Goal: Task Accomplishment & Management: Manage account settings

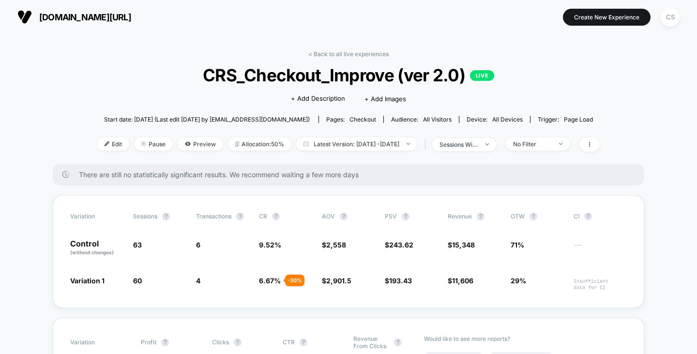
drag, startPoint x: 102, startPoint y: 16, endPoint x: 60, endPoint y: 44, distance: 50.8
click at [472, 146] on div "sessions with impression" at bounding box center [459, 144] width 39 height 7
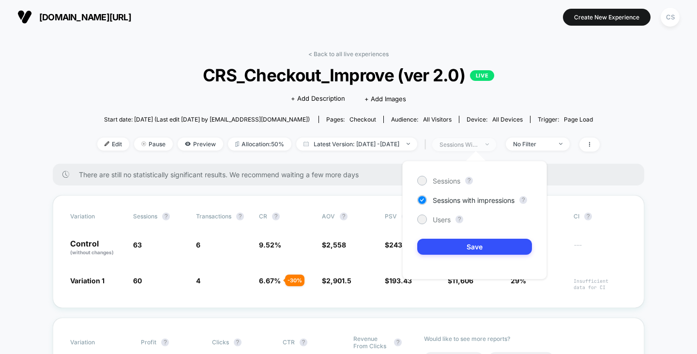
click at [472, 146] on div "sessions with impression" at bounding box center [459, 144] width 39 height 7
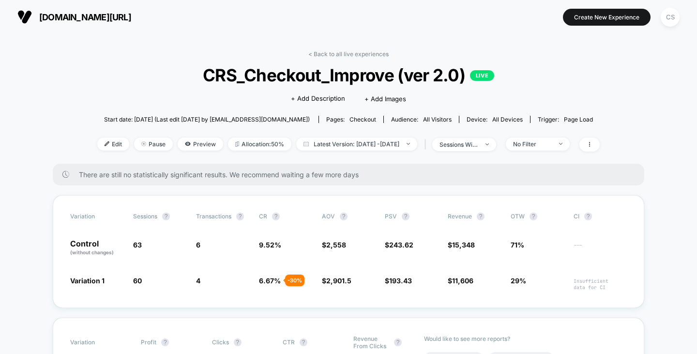
click at [560, 150] on div "Edit Pause Preview Allocation: 50% Latest Version: [DATE] - [DATE] | sessions w…" at bounding box center [348, 144] width 502 height 14
click at [552, 146] on div "No Filter" at bounding box center [532, 143] width 39 height 7
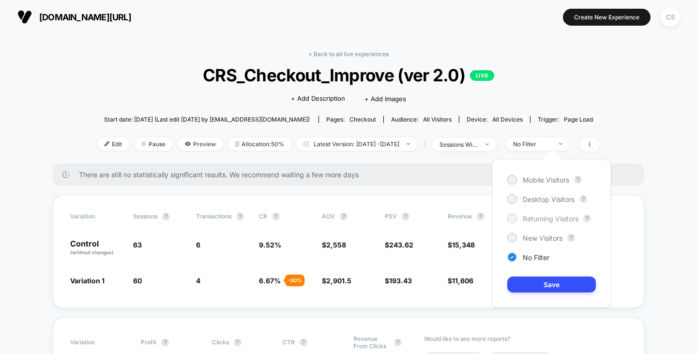
click at [565, 216] on span "Returning Visitors" at bounding box center [551, 218] width 56 height 8
click at [546, 284] on button "Save" at bounding box center [551, 284] width 89 height 16
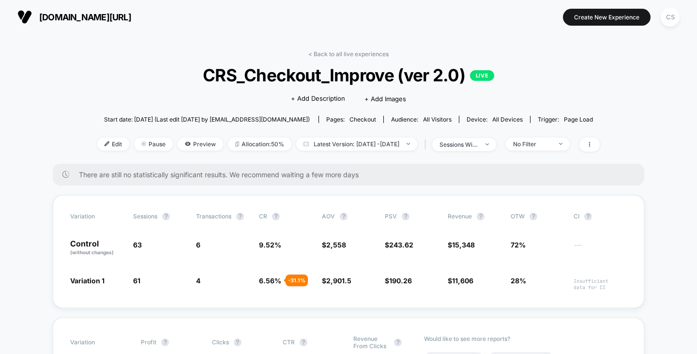
click at [81, 14] on span "[DOMAIN_NAME][URL]" at bounding box center [85, 17] width 92 height 10
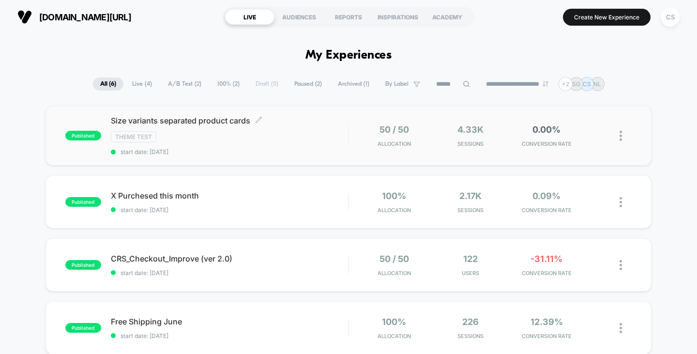
click at [214, 119] on span "Size variants separated product cards Click to edit experience details" at bounding box center [230, 121] width 238 height 10
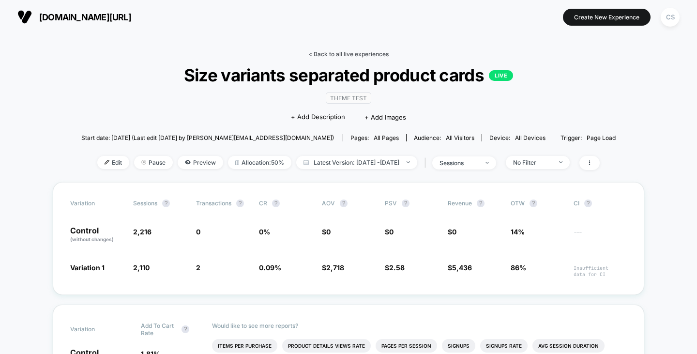
click at [350, 54] on link "< Back to all live experiences" at bounding box center [348, 53] width 80 height 7
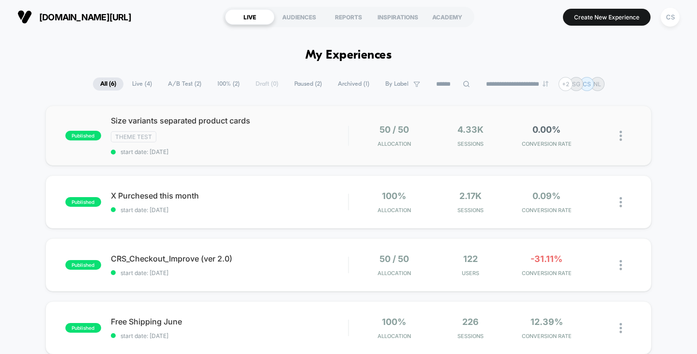
scroll to position [48, 0]
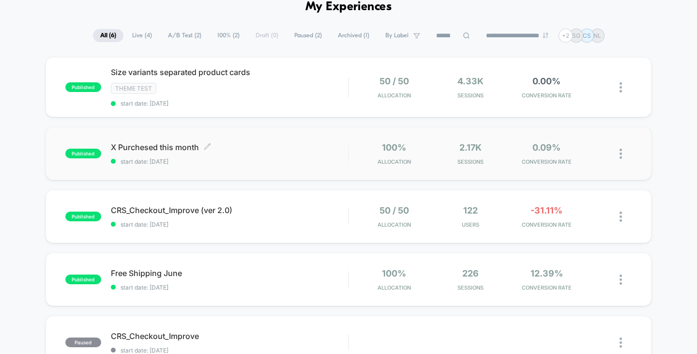
click at [248, 144] on span "X Purchesed this month Click to edit experience details" at bounding box center [230, 147] width 238 height 10
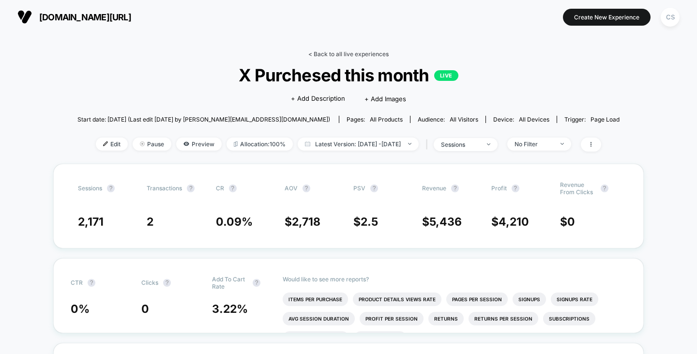
click at [330, 54] on link "< Back to all live experiences" at bounding box center [348, 53] width 80 height 7
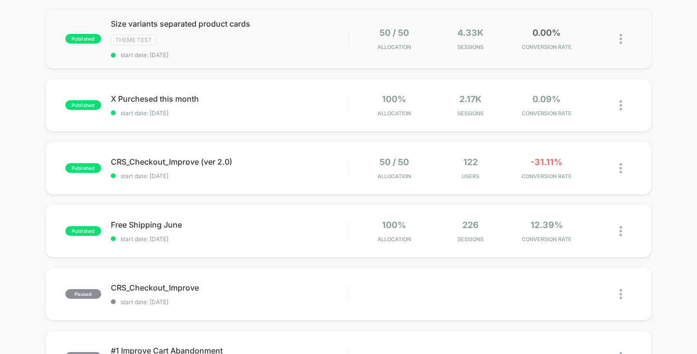
scroll to position [145, 0]
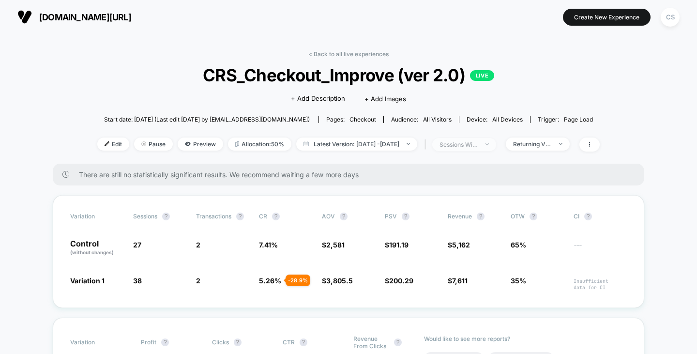
click at [486, 144] on div at bounding box center [481, 144] width 7 height 0
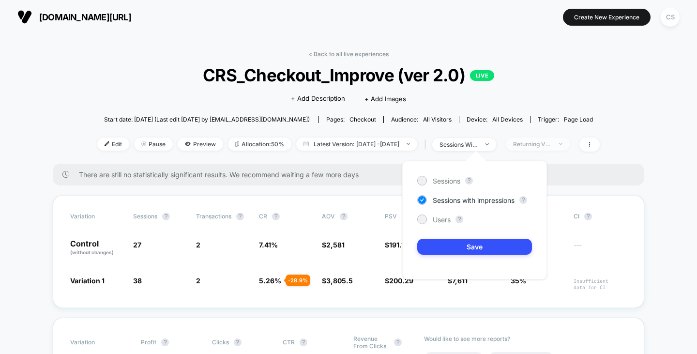
click at [547, 146] on div "Returning Visitors" at bounding box center [532, 143] width 39 height 7
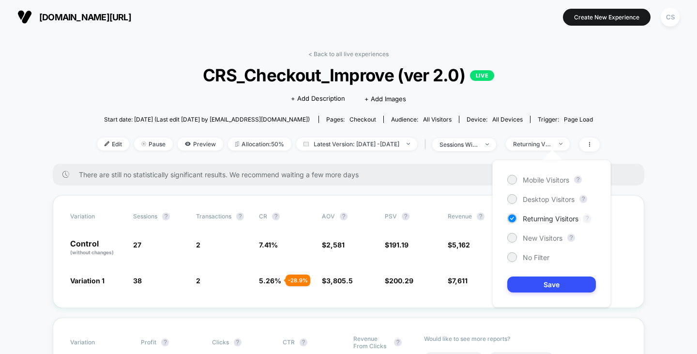
click at [586, 219] on button "?" at bounding box center [587, 218] width 8 height 8
click at [588, 218] on button "?" at bounding box center [587, 218] width 8 height 8
click at [536, 234] on span "New Visitors" at bounding box center [543, 238] width 40 height 8
click at [537, 283] on button "Save" at bounding box center [551, 284] width 89 height 16
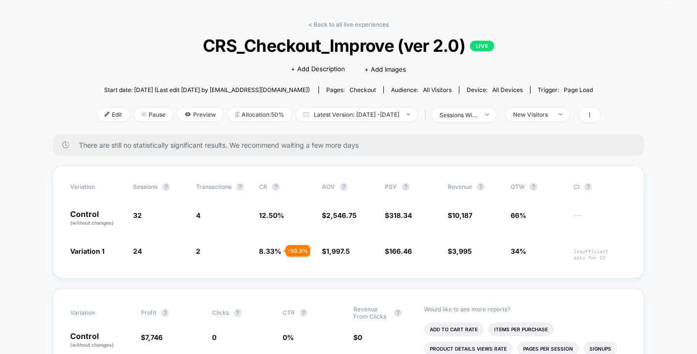
scroll to position [48, 0]
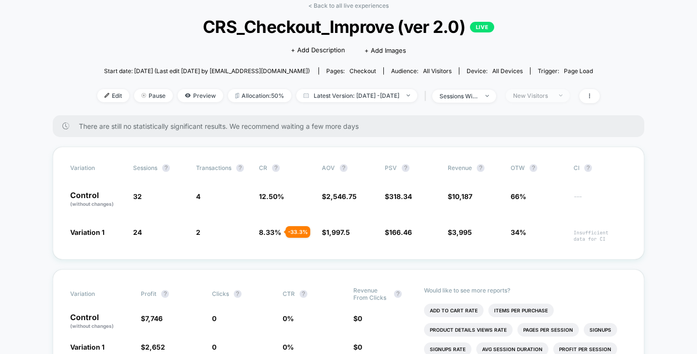
click at [552, 96] on div "New Visitors" at bounding box center [532, 95] width 39 height 7
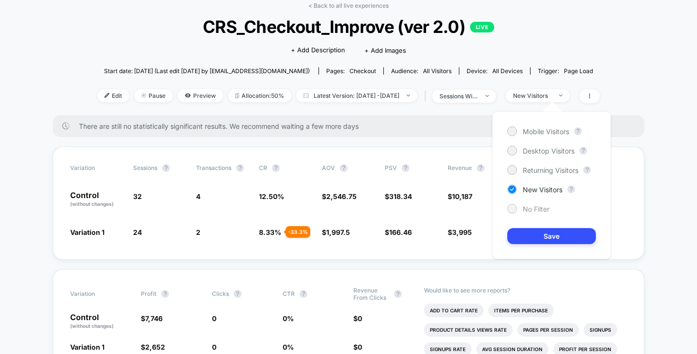
click at [537, 211] on span "No Filter" at bounding box center [536, 209] width 27 height 8
click at [537, 235] on button "Save" at bounding box center [551, 236] width 89 height 16
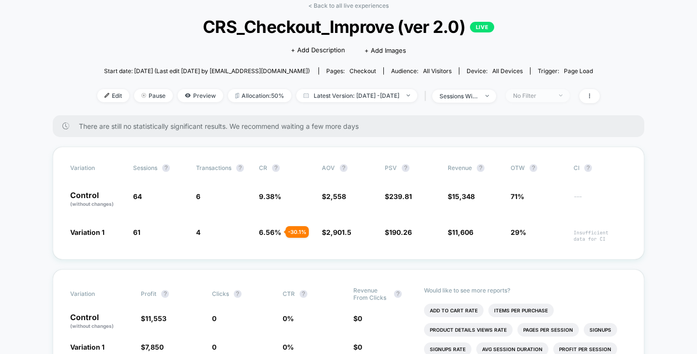
click at [557, 90] on span "No Filter" at bounding box center [538, 95] width 64 height 13
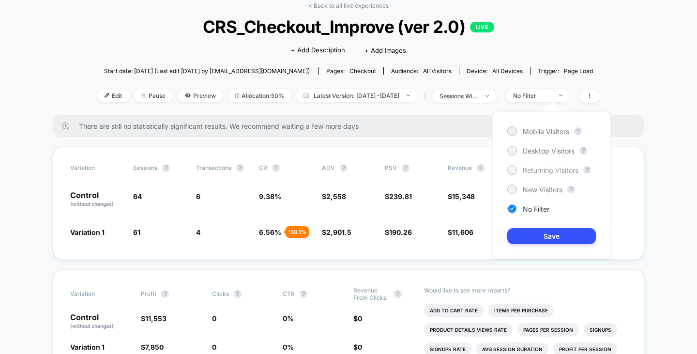
click at [531, 172] on span "Returning Visitors" at bounding box center [551, 170] width 56 height 8
click at [530, 235] on button "Save" at bounding box center [551, 236] width 89 height 16
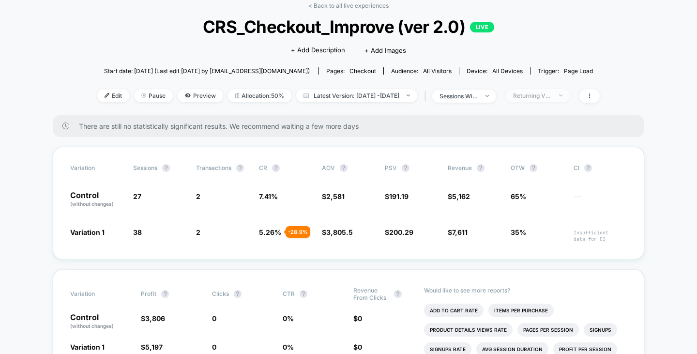
click at [552, 96] on div "Returning Visitors" at bounding box center [532, 95] width 39 height 7
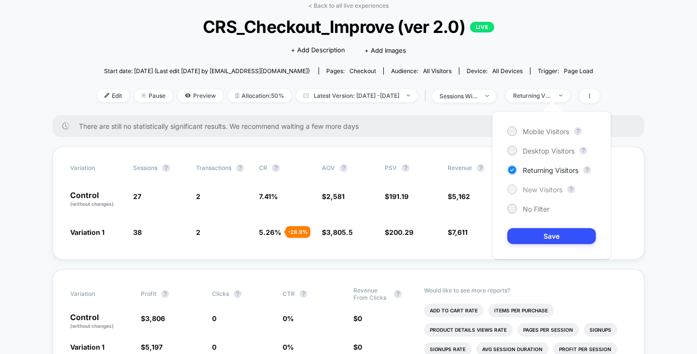
click at [545, 188] on span "New Visitors" at bounding box center [543, 189] width 40 height 8
click at [534, 234] on button "Save" at bounding box center [551, 236] width 89 height 16
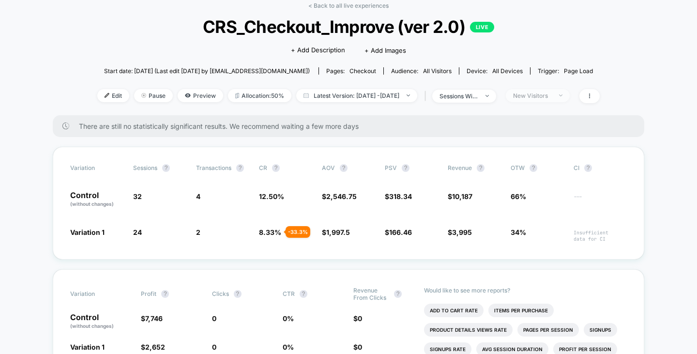
click at [552, 95] on div "New Visitors" at bounding box center [532, 95] width 39 height 7
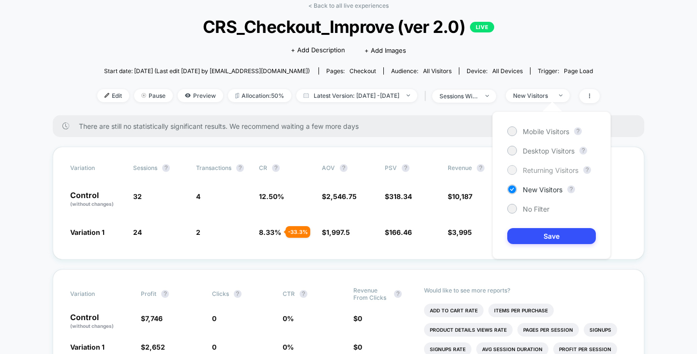
click at [536, 167] on span "Returning Visitors" at bounding box center [551, 170] width 56 height 8
click at [538, 233] on button "Save" at bounding box center [551, 236] width 89 height 16
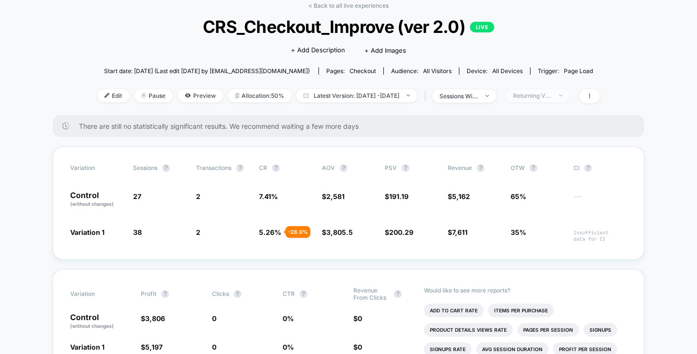
click at [551, 92] on div "Returning Visitors" at bounding box center [532, 95] width 39 height 7
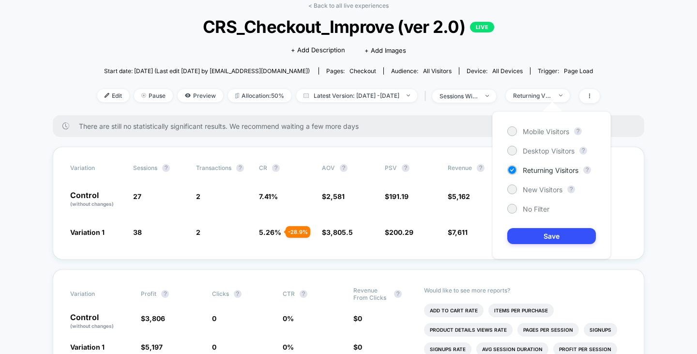
click at [539, 213] on div "Mobile Visitors ? Desktop Visitors ? Returning Visitors ? New Visitors ? No Fil…" at bounding box center [551, 185] width 119 height 148
click at [539, 211] on span "No Filter" at bounding box center [536, 209] width 27 height 8
click at [538, 226] on div "Mobile Visitors ? Desktop Visitors ? Returning Visitors ? New Visitors ? No Fil…" at bounding box center [551, 185] width 119 height 148
click at [539, 229] on button "Save" at bounding box center [551, 236] width 89 height 16
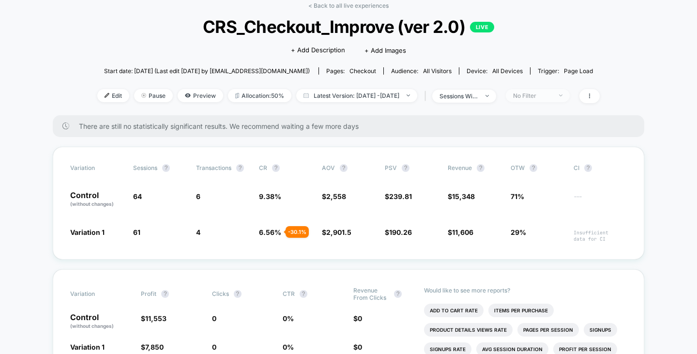
click at [570, 98] on span "No Filter" at bounding box center [538, 95] width 64 height 13
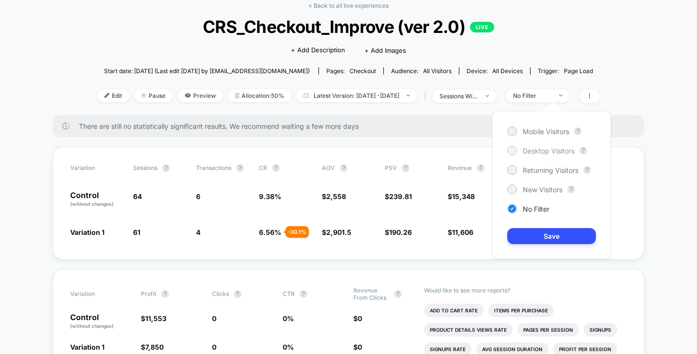
click at [544, 149] on span "Desktop Visitors" at bounding box center [549, 151] width 52 height 8
click at [538, 231] on button "Save" at bounding box center [551, 236] width 89 height 16
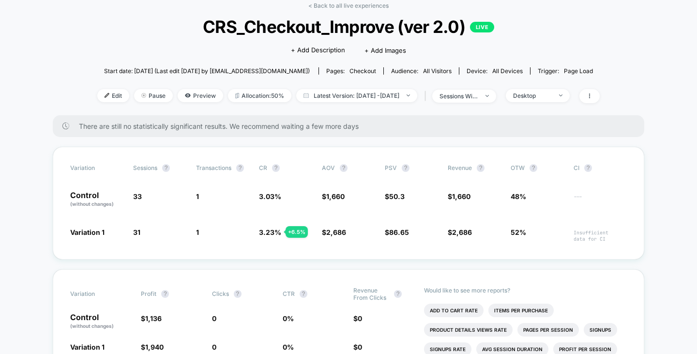
click at [552, 88] on div "< Back to all live experiences CRS_Checkout_Improve (ver 2.0) LIVE Click to edi…" at bounding box center [348, 58] width 502 height 113
click at [546, 104] on div "< Back to all live experiences CRS_Checkout_Improve (ver 2.0) LIVE Click to edi…" at bounding box center [348, 58] width 502 height 113
click at [545, 94] on div "Desktop" at bounding box center [532, 95] width 39 height 7
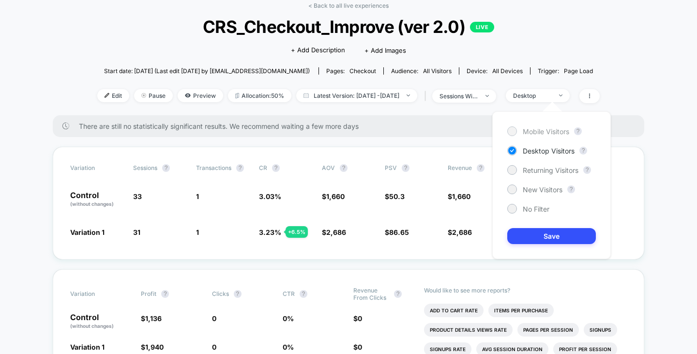
click at [527, 133] on span "Mobile Visitors" at bounding box center [546, 131] width 46 height 8
click at [538, 244] on button "Save" at bounding box center [551, 236] width 89 height 16
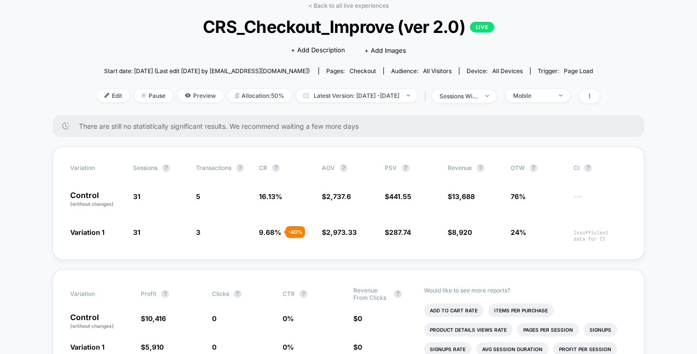
click at [551, 78] on div "Start date: 08.09.2025 (Last edit 08.09.2025 by analytics@conversionrate.store)…" at bounding box center [348, 70] width 502 height 17
click at [548, 91] on span "Mobile" at bounding box center [538, 95] width 64 height 13
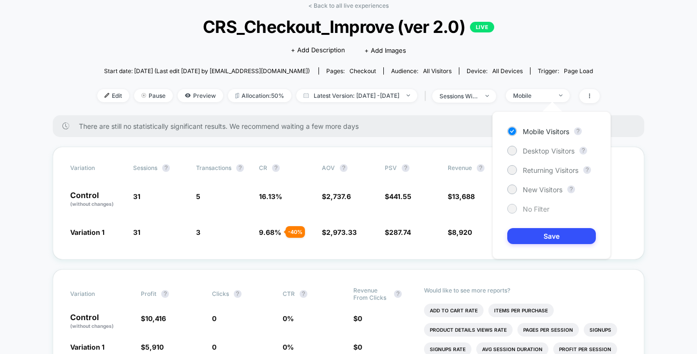
click at [530, 204] on div "No Filter" at bounding box center [528, 209] width 42 height 10
click at [538, 232] on button "Save" at bounding box center [551, 236] width 89 height 16
